Goal: Browse casually

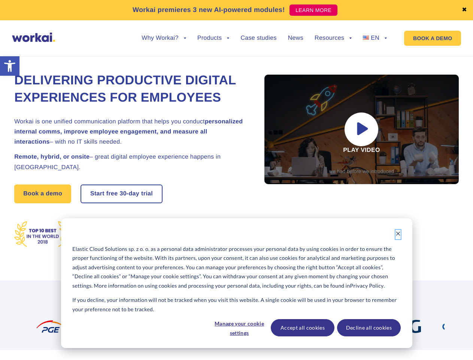
click at [398, 234] on icon "Dismiss cookie banner" at bounding box center [398, 233] width 5 height 5
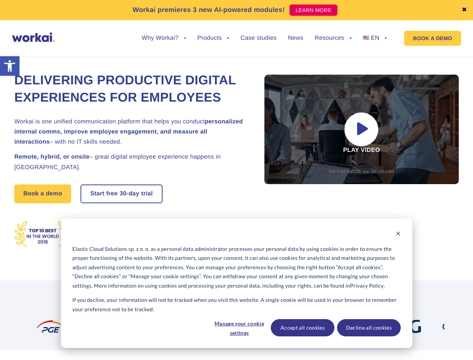
click at [239, 327] on div at bounding box center [249, 326] width 32 height 13
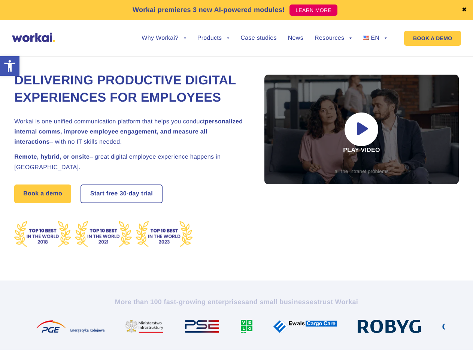
click at [302, 327] on img at bounding box center [307, 326] width 69 height 13
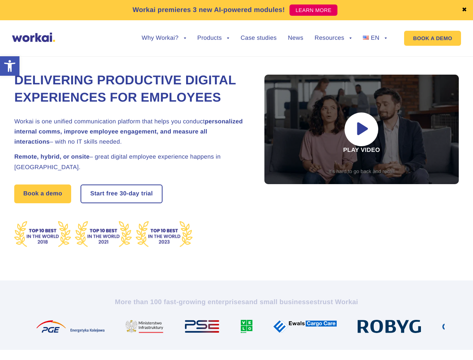
click at [369, 327] on img at bounding box center [392, 326] width 69 height 13
click at [465, 10] on link "✖" at bounding box center [464, 10] width 5 height 6
click at [164, 44] on div "Delivering Productive Digital Experiences for Employees Workai is one unified c…" at bounding box center [236, 159] width 445 height 241
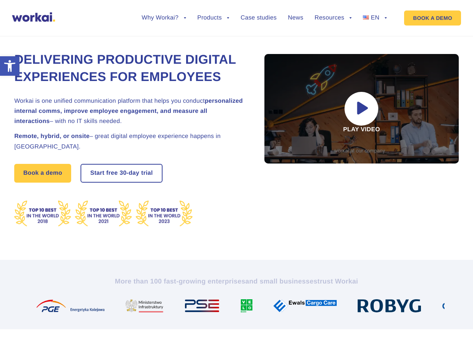
click at [164, 38] on div "Delivering Productive Digital Experiences for Employees Workai is one unified c…" at bounding box center [236, 139] width 445 height 241
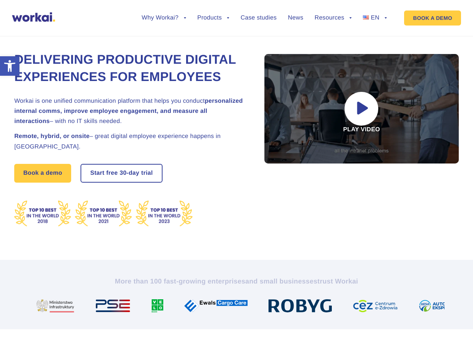
click at [214, 44] on div "Delivering Productive Digital Experiences for Employees Workai is one unified c…" at bounding box center [236, 139] width 445 height 241
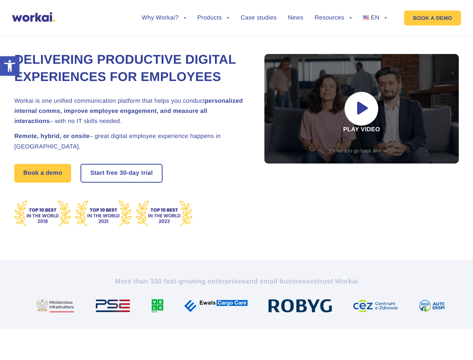
click at [333, 44] on div "Delivering Productive Digital Experiences for Employees Workai is one unified c…" at bounding box center [236, 139] width 445 height 241
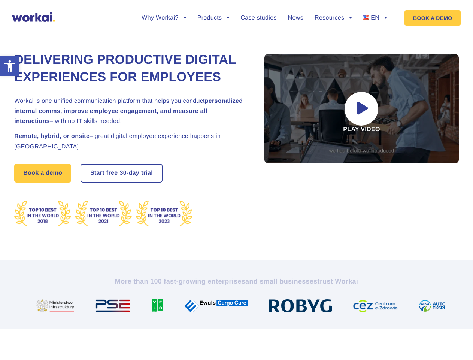
click at [333, 38] on div "Delivering Productive Digital Experiences for Employees Workai is one unified c…" at bounding box center [236, 139] width 445 height 241
